Goal: Information Seeking & Learning: Learn about a topic

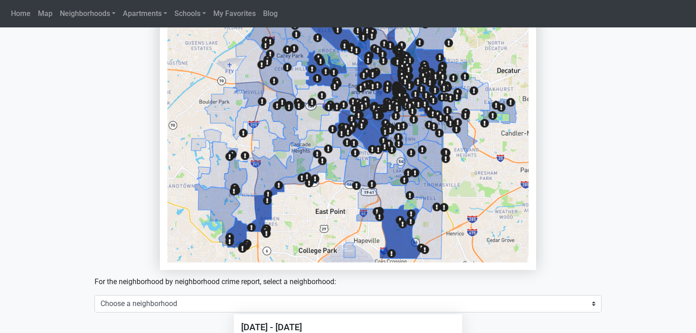
scroll to position [602, 0]
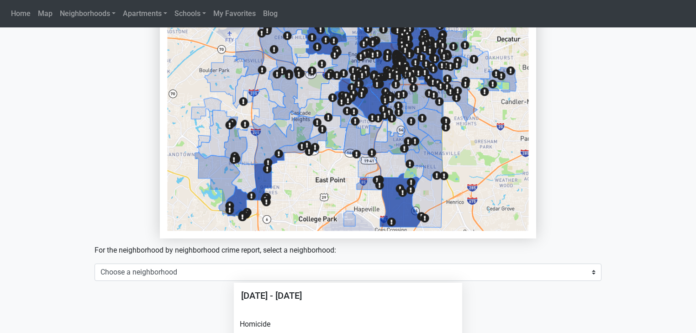
click at [345, 159] on img at bounding box center [347, 49] width 361 height 361
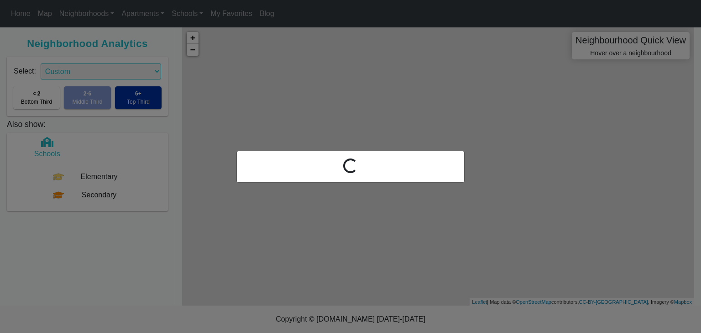
select select "10"
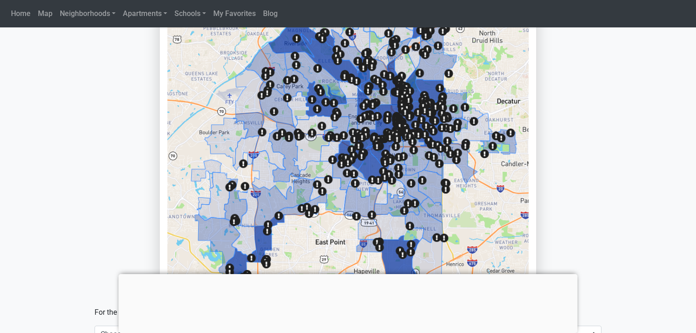
scroll to position [504, 0]
